Goal: Task Accomplishment & Management: Use online tool/utility

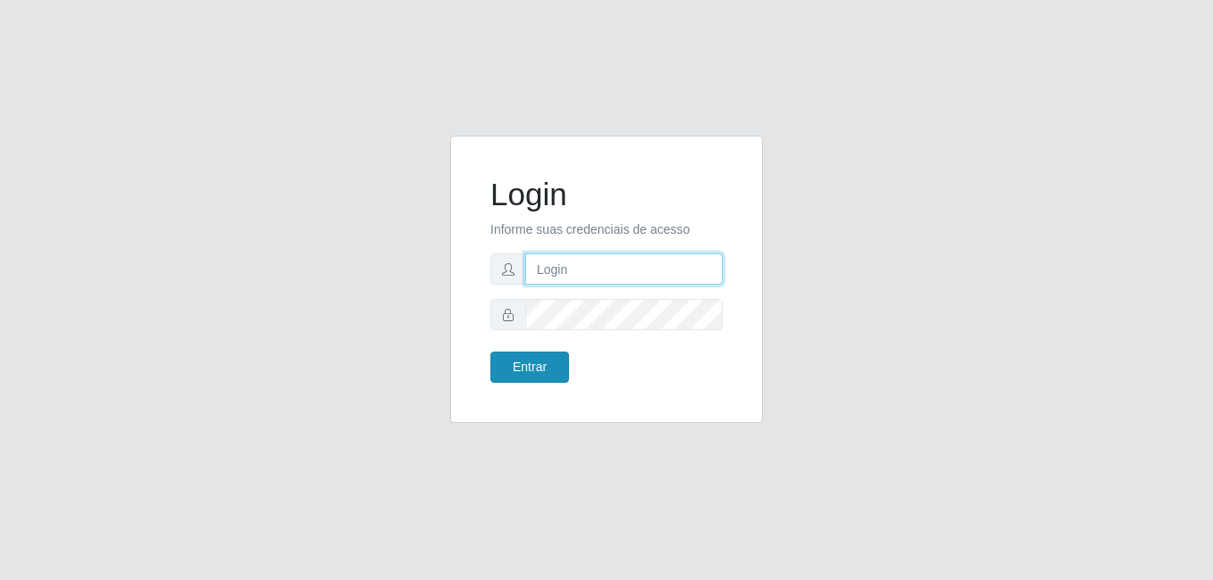
type input "heloisa@bessa"
click at [552, 366] on button "Entrar" at bounding box center [529, 367] width 79 height 31
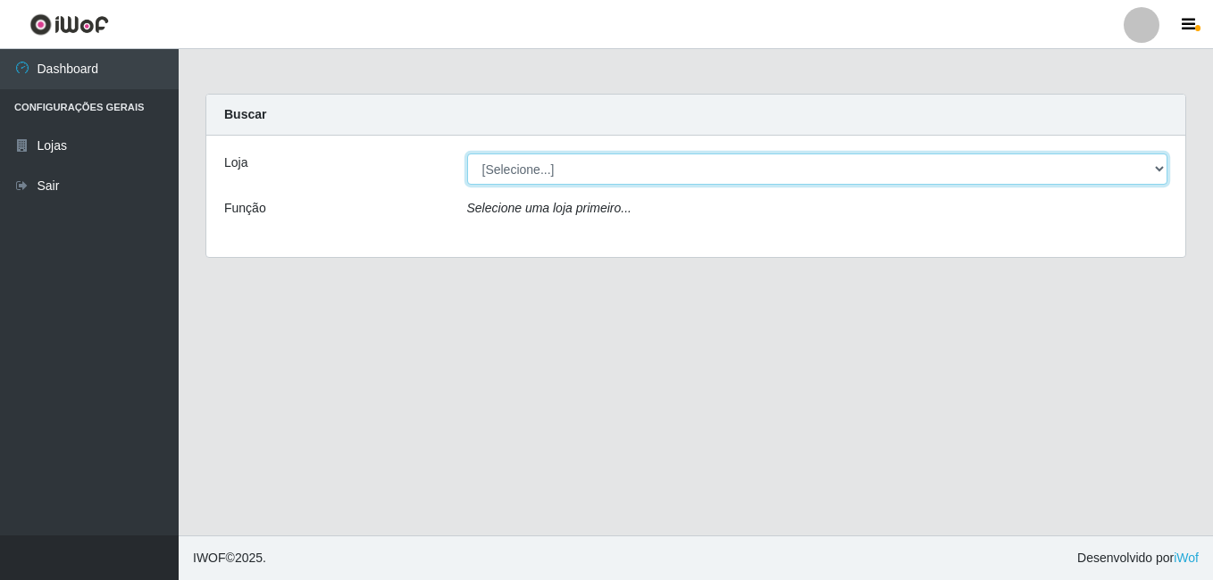
click at [733, 173] on select "[Selecione...] Bemais Supermercados - B9 Bessa" at bounding box center [817, 169] width 701 height 31
click at [467, 154] on select "[Selecione...] Bemais Supermercados - B9 Bessa" at bounding box center [817, 169] width 701 height 31
click at [1157, 172] on select "[Selecione...] Bemais Supermercados - B9 Bessa" at bounding box center [817, 169] width 701 height 31
select select "410"
click at [467, 154] on select "[Selecione...] Bemais Supermercados - B9 Bessa" at bounding box center [817, 169] width 701 height 31
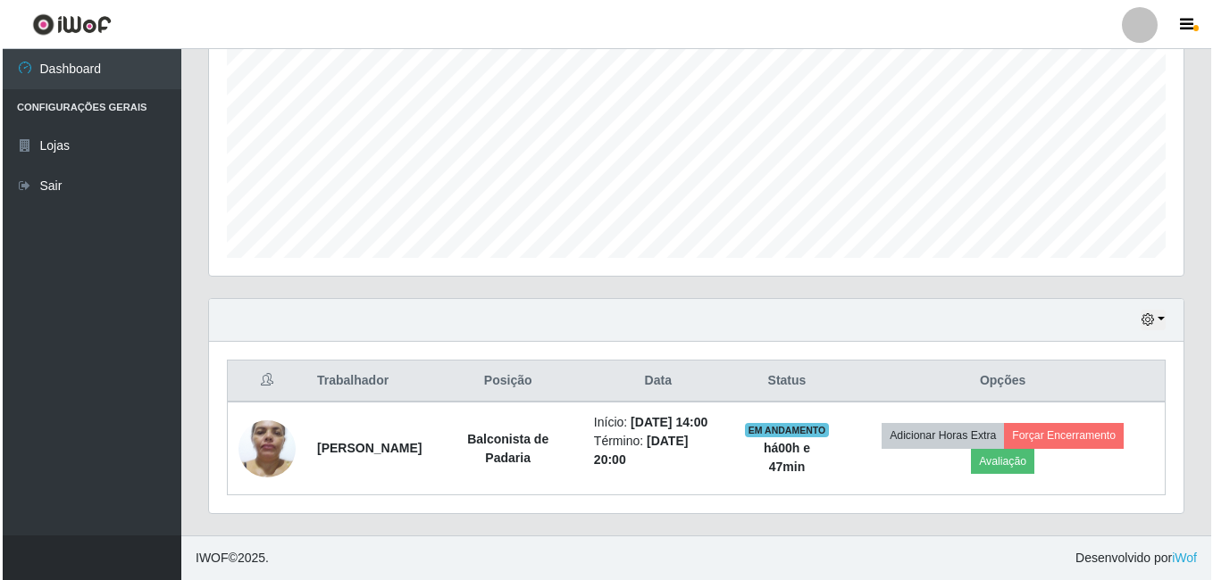
scroll to position [399, 0]
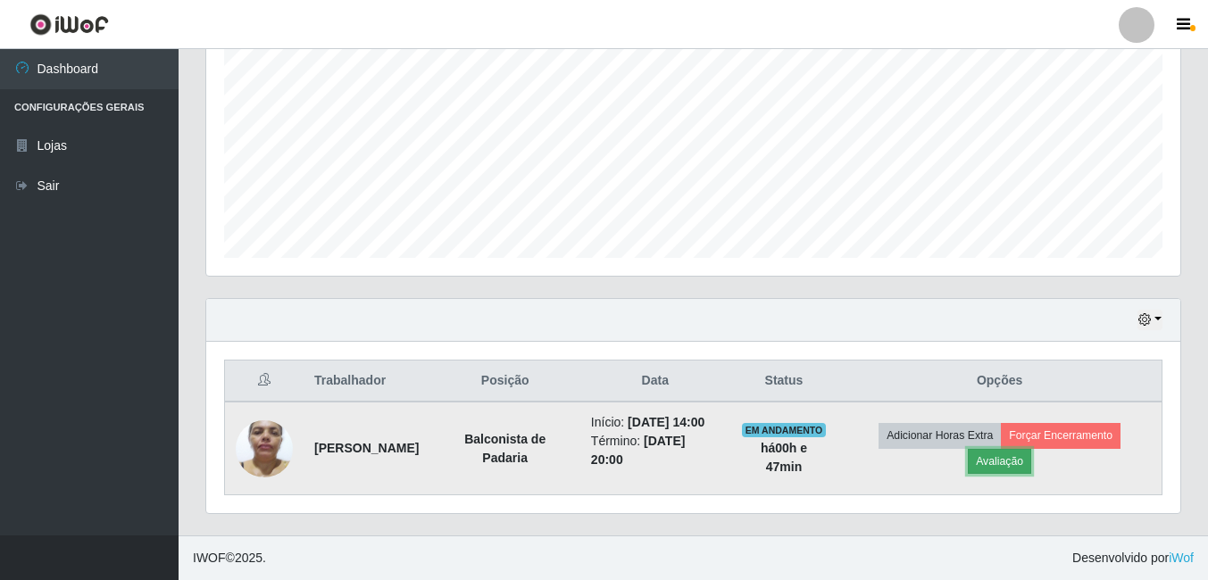
click at [1025, 452] on button "Avaliação" at bounding box center [999, 461] width 63 height 25
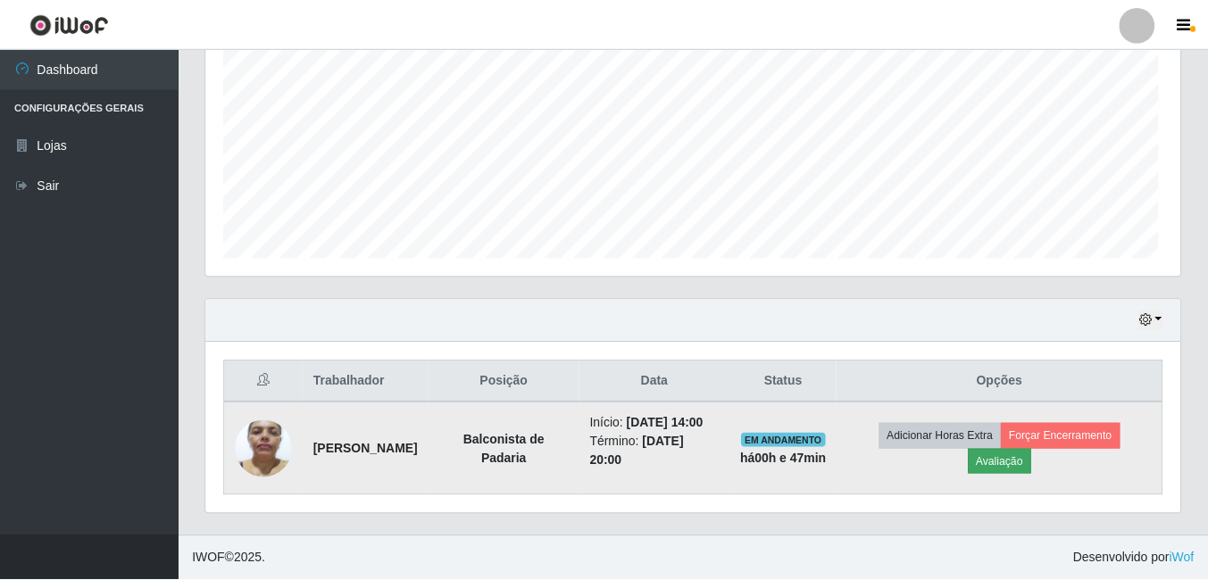
scroll to position [371, 965]
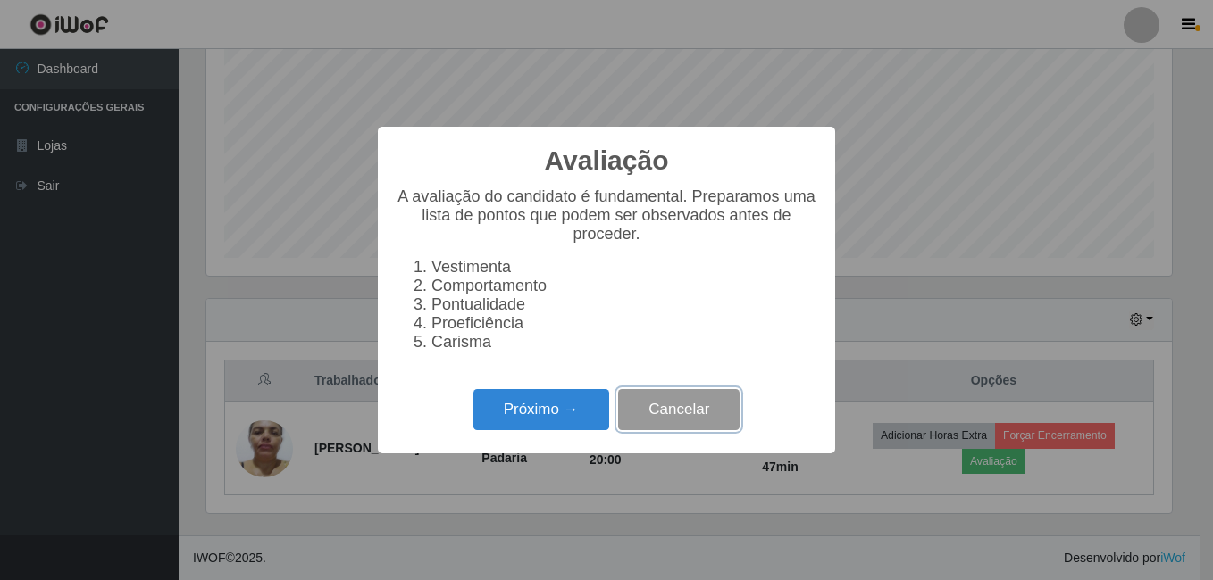
click at [705, 427] on button "Cancelar" at bounding box center [678, 410] width 121 height 42
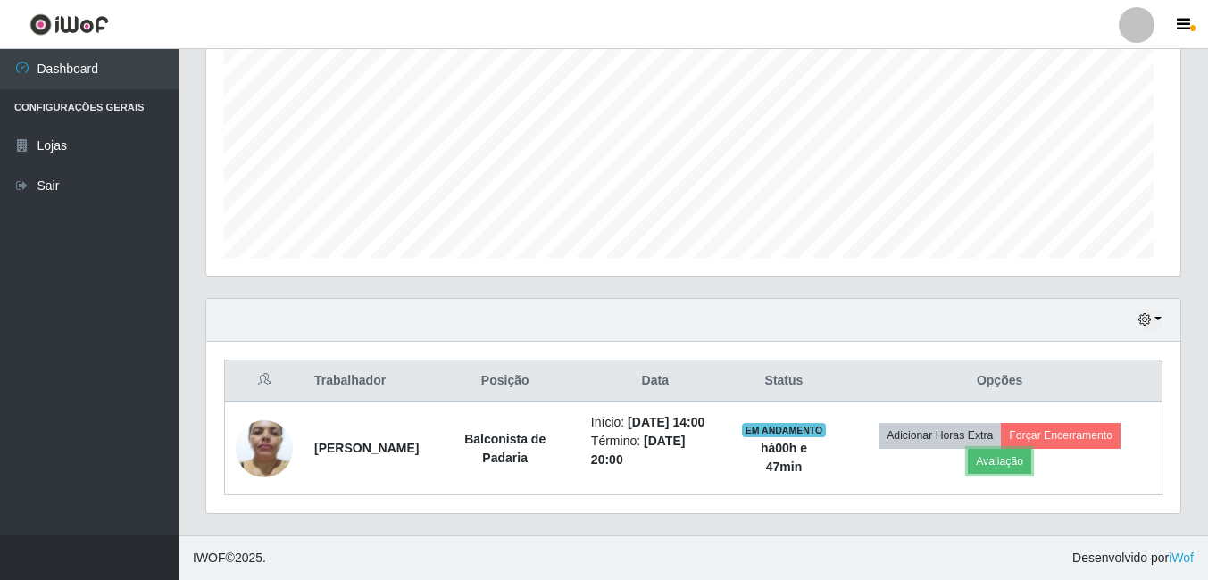
scroll to position [371, 974]
